Goal: Information Seeking & Learning: Learn about a topic

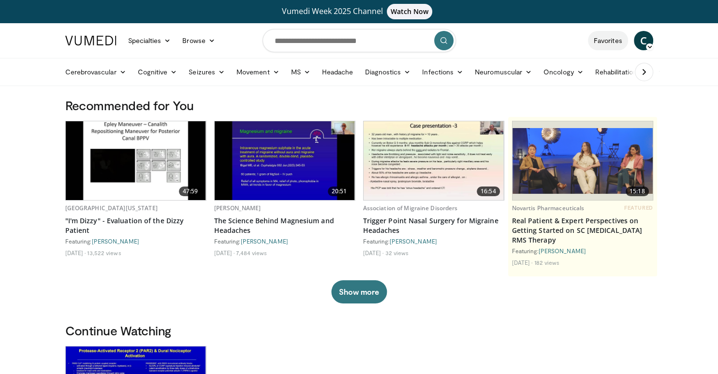
click at [606, 42] on link "Favorites" at bounding box center [608, 40] width 40 height 19
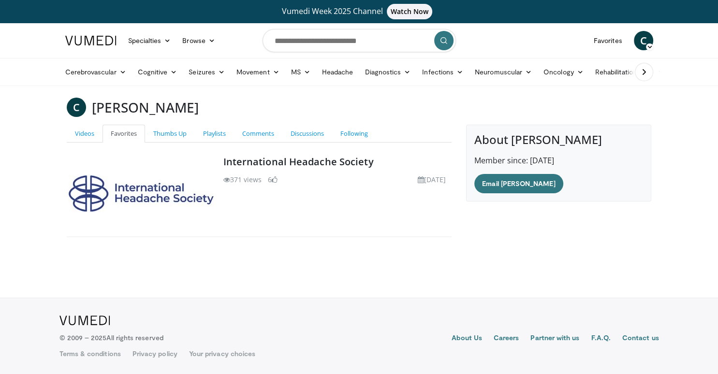
click at [150, 192] on img at bounding box center [141, 193] width 145 height 36
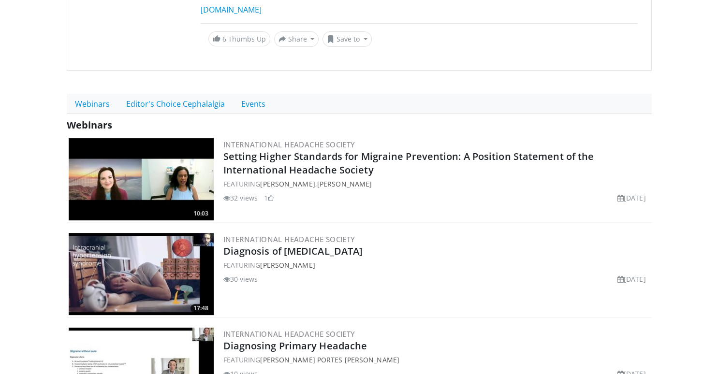
scroll to position [195, 0]
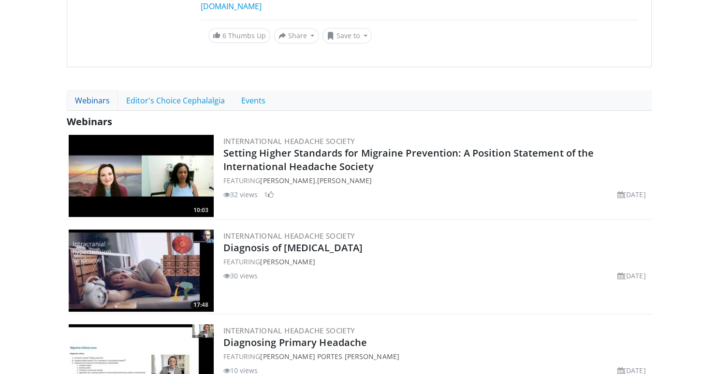
click at [96, 103] on link "Webinars" at bounding box center [92, 100] width 51 height 20
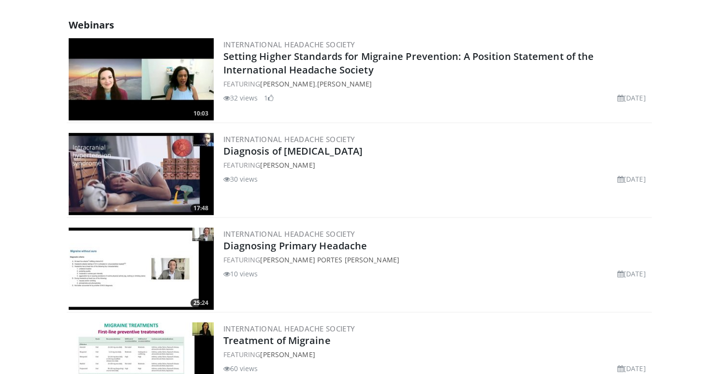
scroll to position [173, 0]
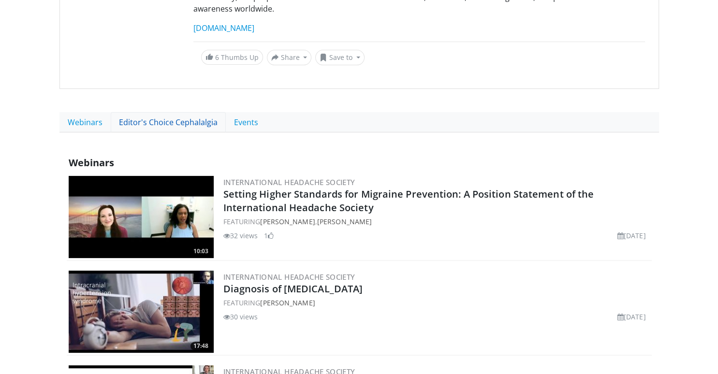
click at [177, 124] on link "Editor's Choice Cephalalgia" at bounding box center [168, 122] width 115 height 20
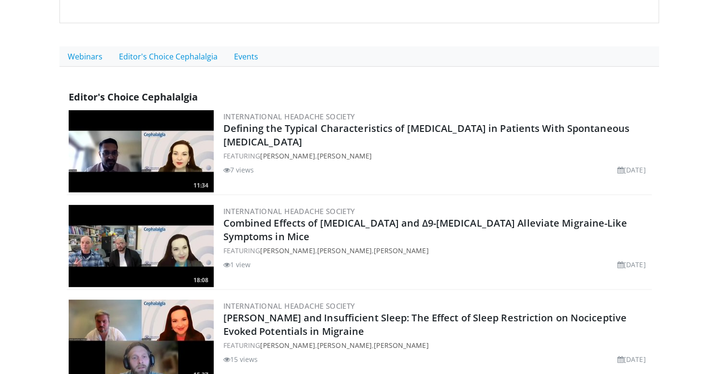
scroll to position [243, 0]
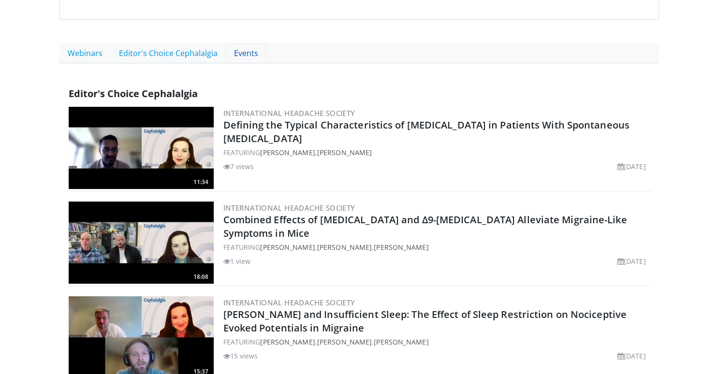
click at [245, 51] on link "Events" at bounding box center [246, 53] width 41 height 20
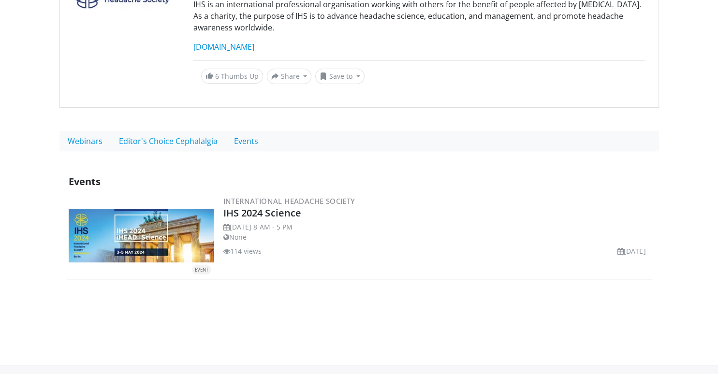
scroll to position [220, 0]
